Goal: Task Accomplishment & Management: Use online tool/utility

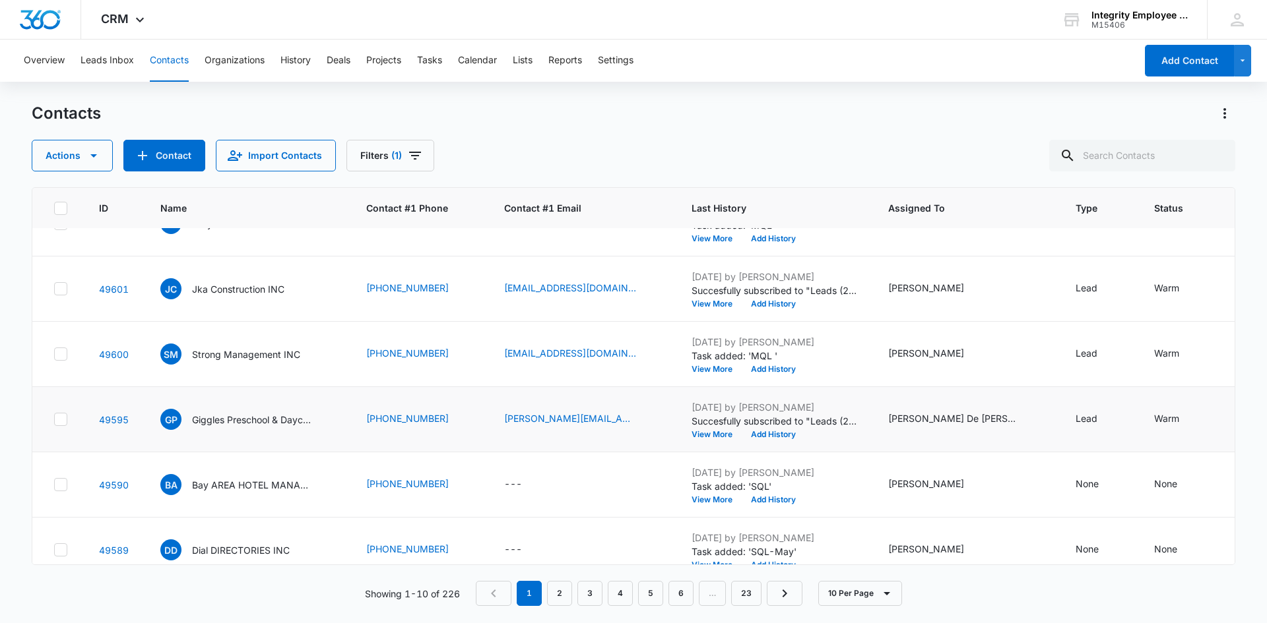
scroll to position [66, 0]
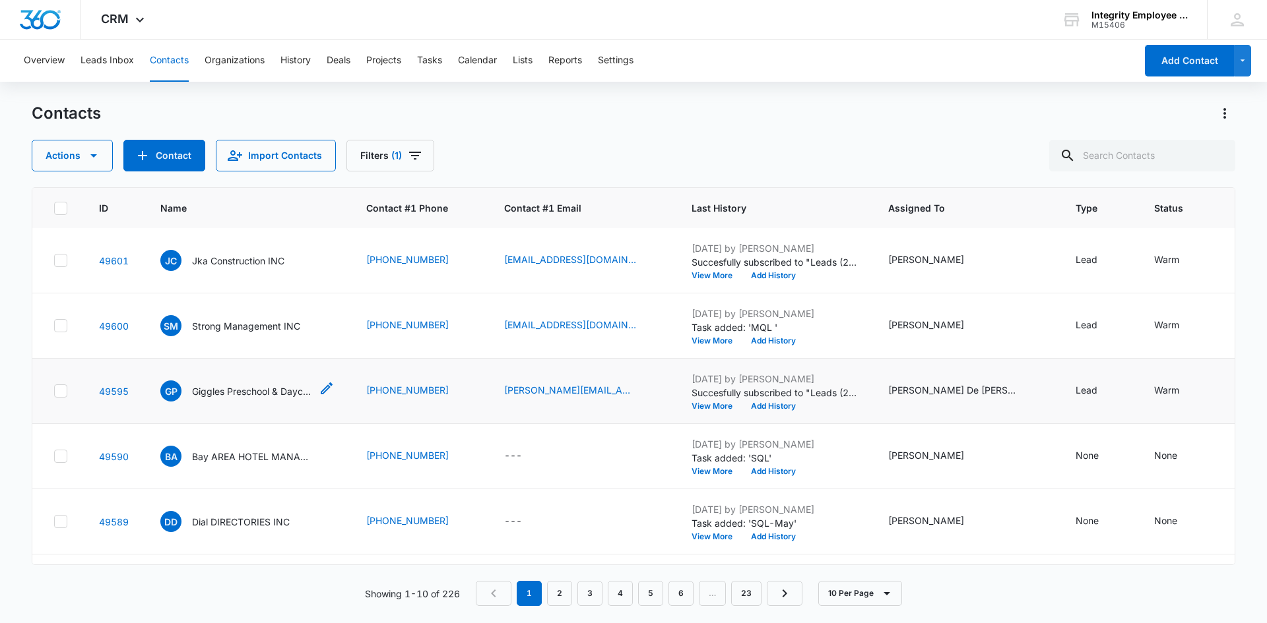
click at [282, 398] on p "Giggles Preschool & Daycare IN" at bounding box center [251, 392] width 119 height 14
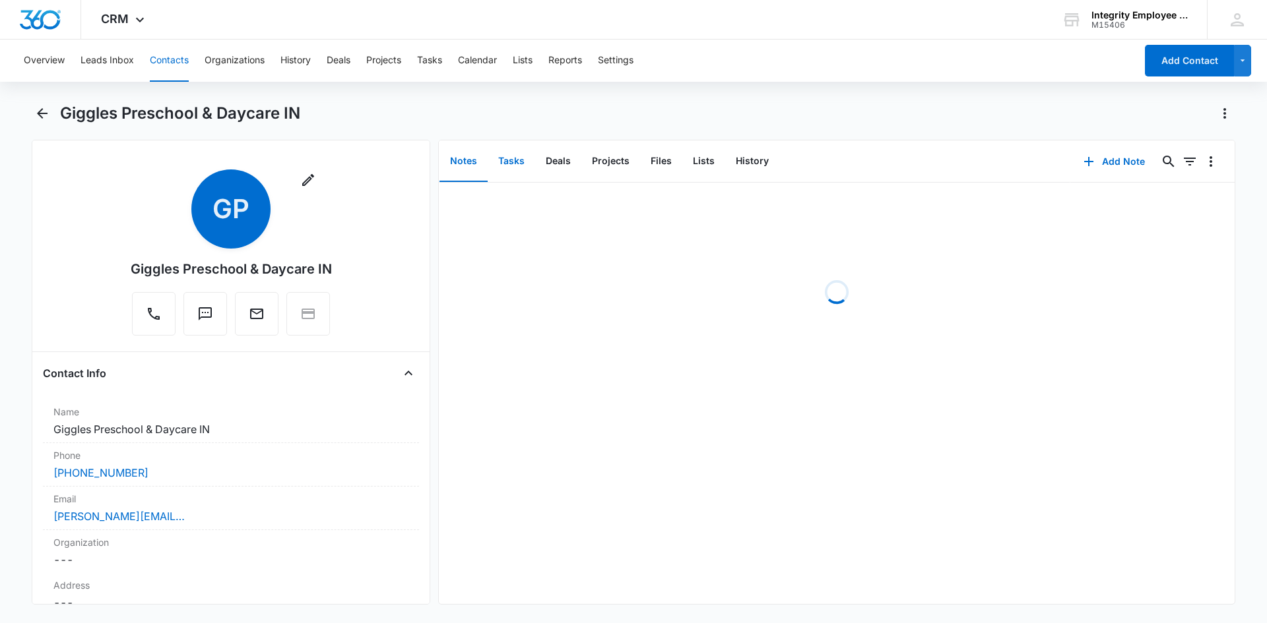
click at [515, 154] on button "Tasks" at bounding box center [511, 161] width 47 height 41
click at [469, 210] on p "F/U" at bounding box center [461, 204] width 18 height 14
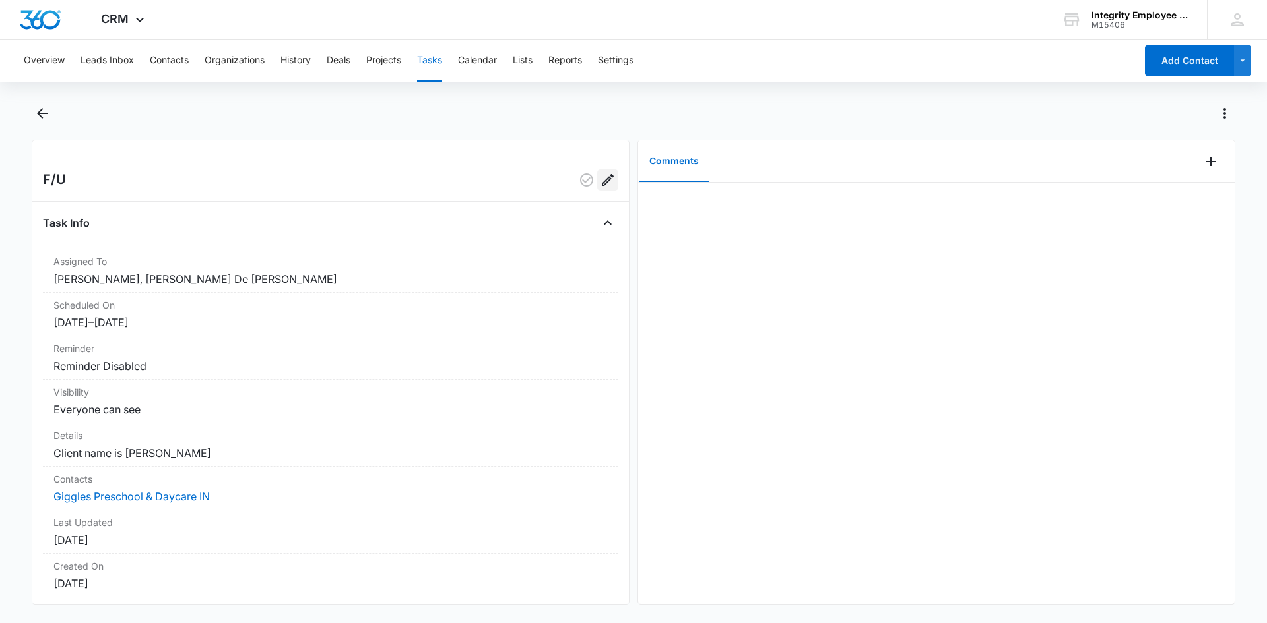
click at [603, 182] on icon "Edit" at bounding box center [608, 180] width 16 height 16
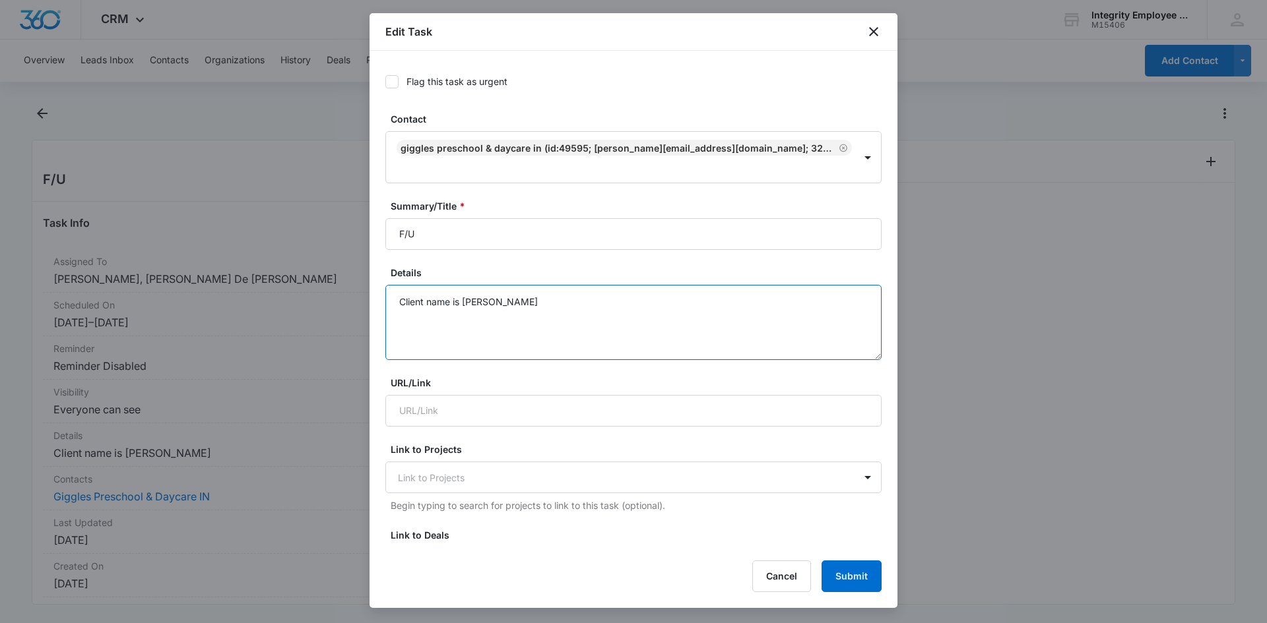
click at [516, 305] on textarea "Client name is [PERSON_NAME]" at bounding box center [633, 322] width 496 height 75
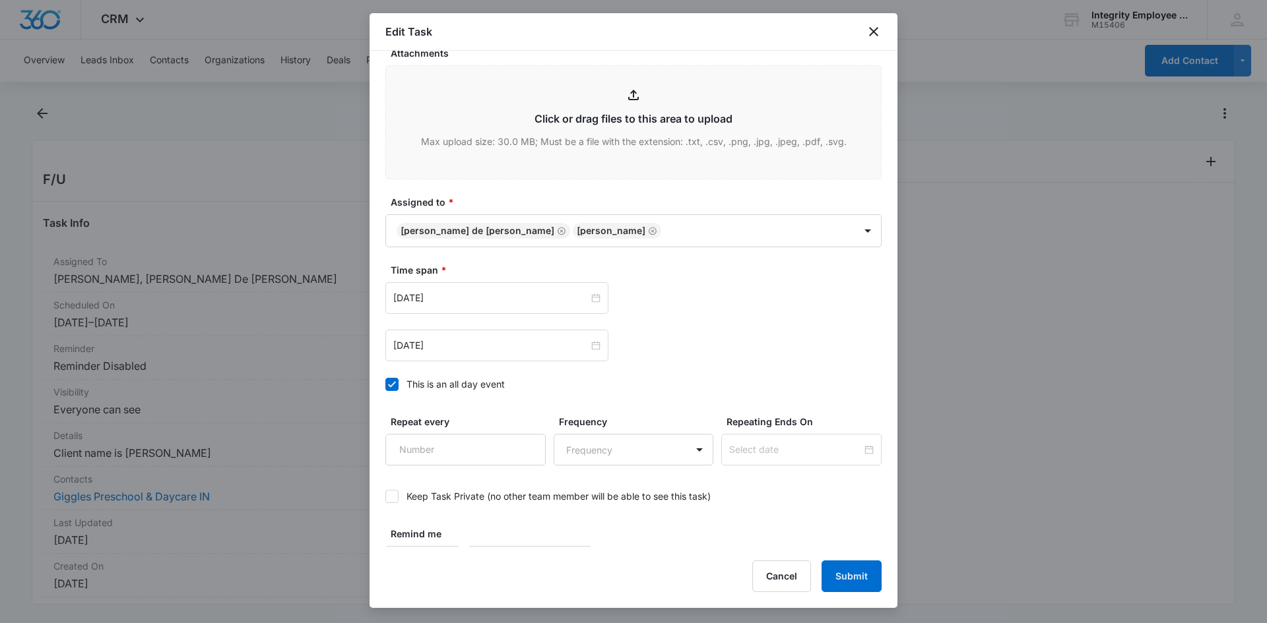
scroll to position [625, 0]
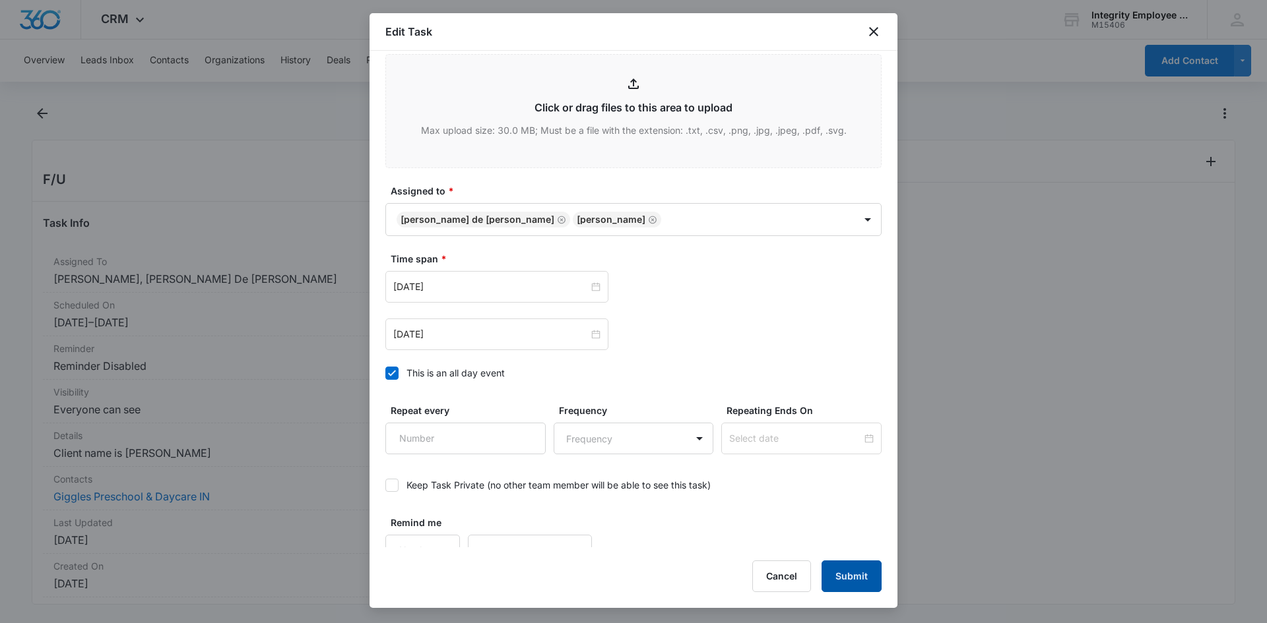
type textarea "Client name is [PERSON_NAME] 10/13- attempted to review prop with [PERSON_NAME]…"
click at [848, 572] on button "Submit" at bounding box center [851, 577] width 60 height 32
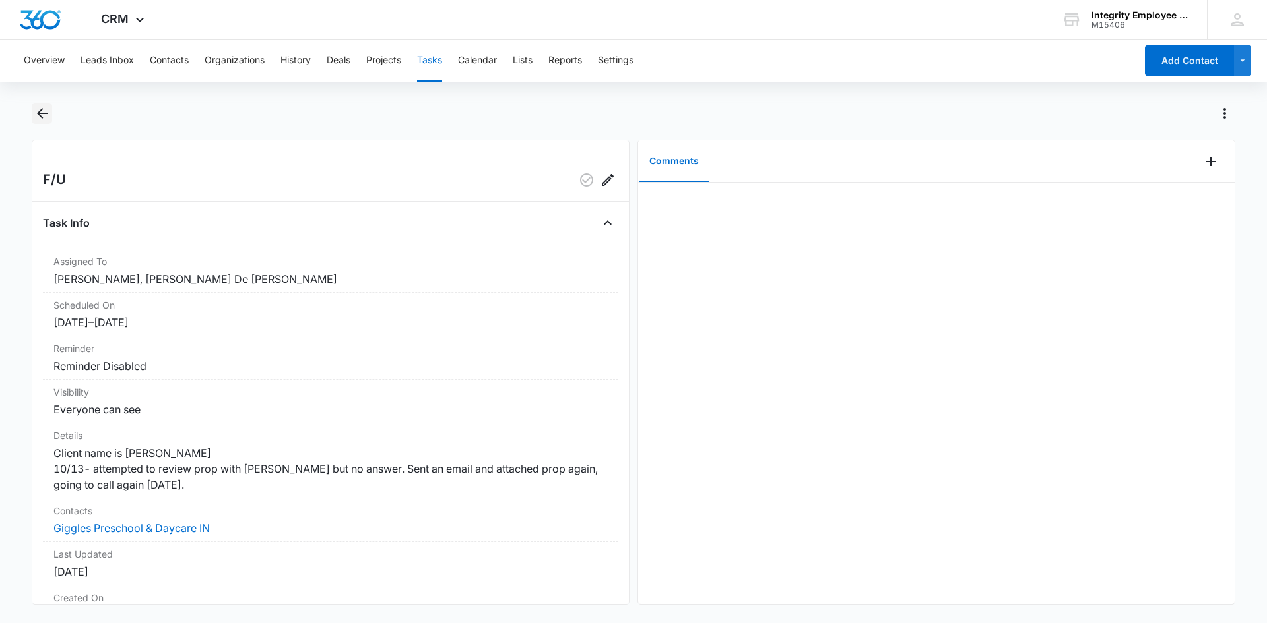
click at [43, 111] on icon "Back" at bounding box center [42, 114] width 16 height 16
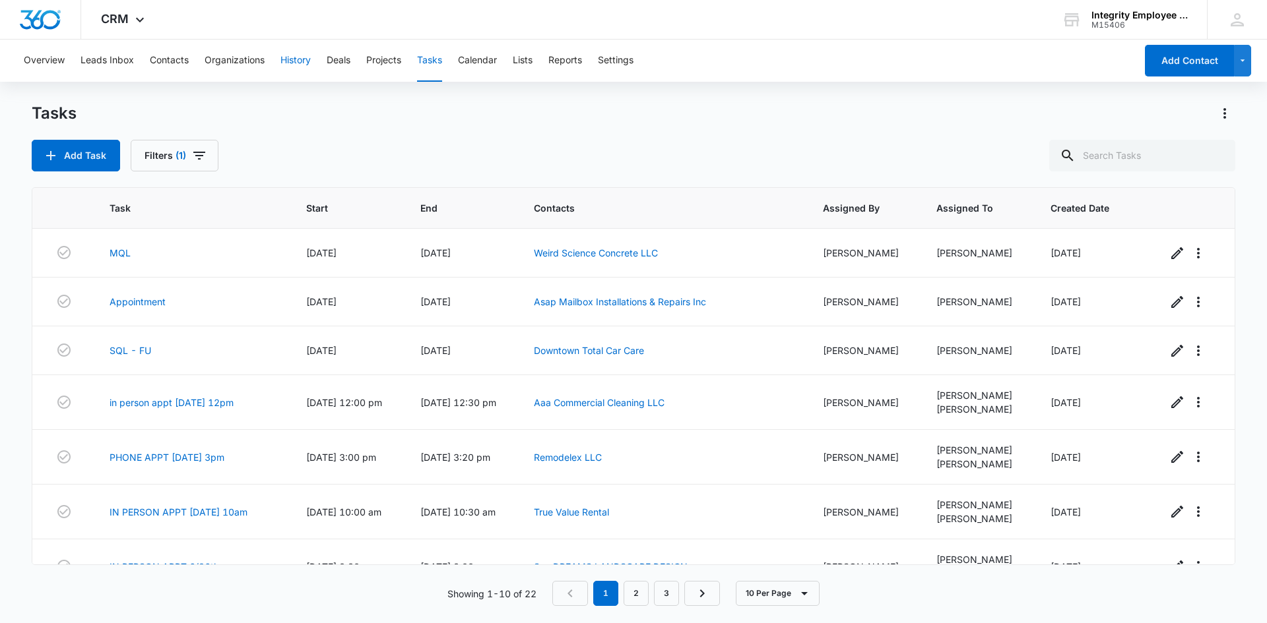
click at [287, 67] on button "History" at bounding box center [295, 61] width 30 height 42
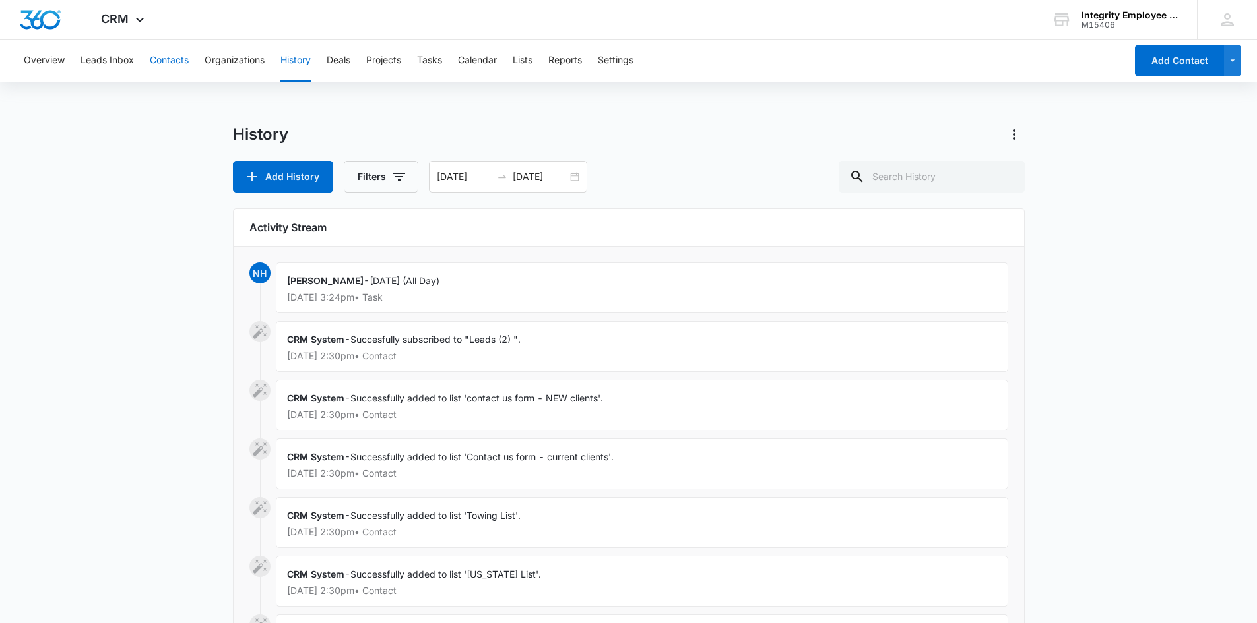
click at [165, 63] on button "Contacts" at bounding box center [169, 61] width 39 height 42
